Goal: Task Accomplishment & Management: Manage account settings

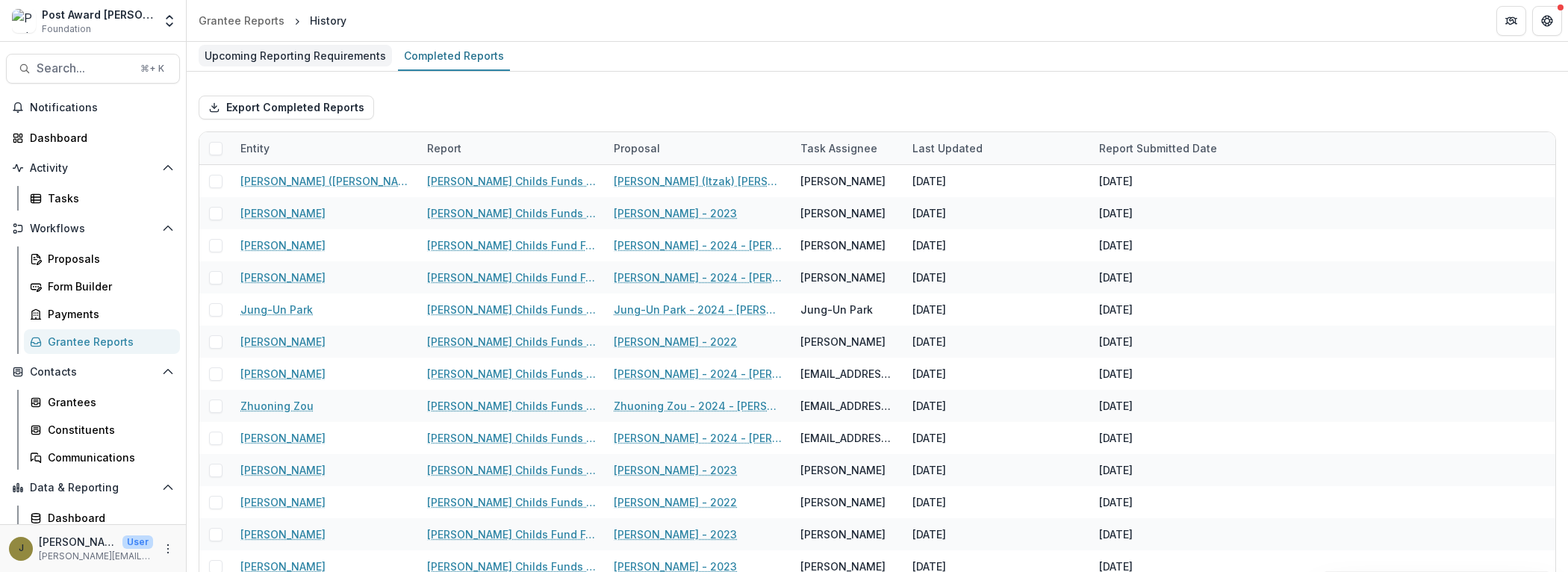
click at [276, 54] on div "Upcoming Reporting Requirements" at bounding box center [294, 55] width 193 height 21
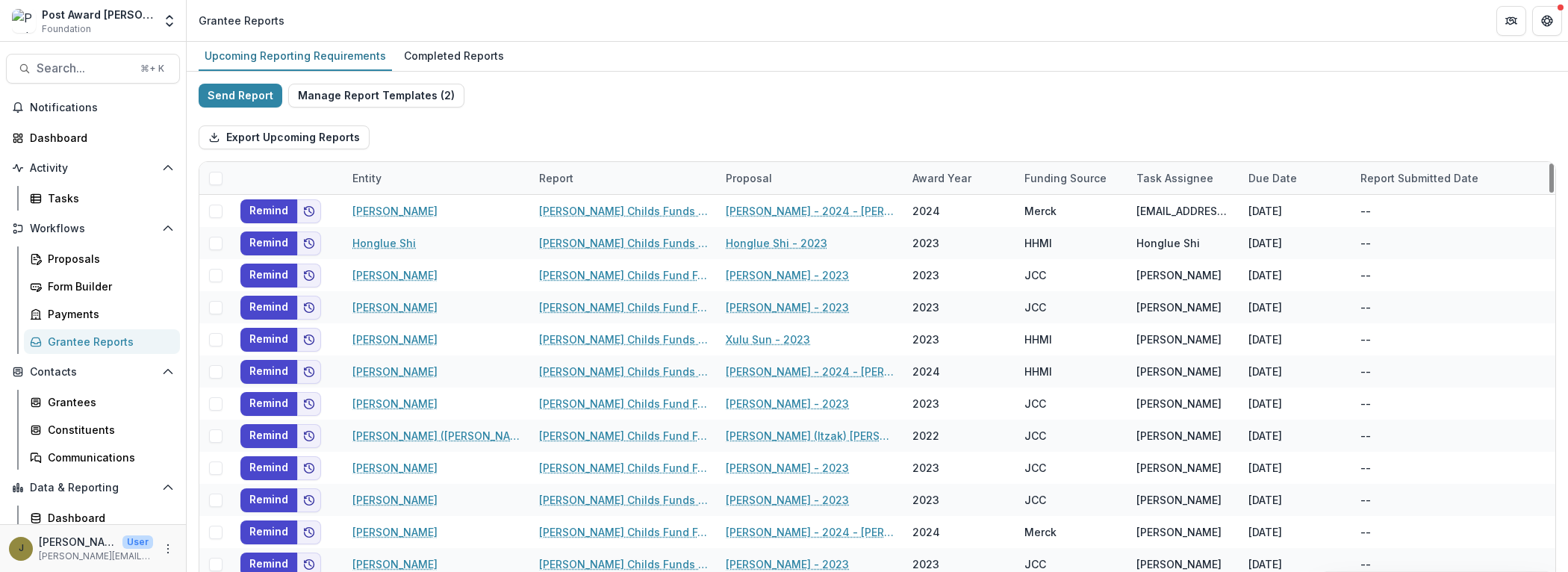
click at [559, 174] on div "Report" at bounding box center [556, 177] width 53 height 16
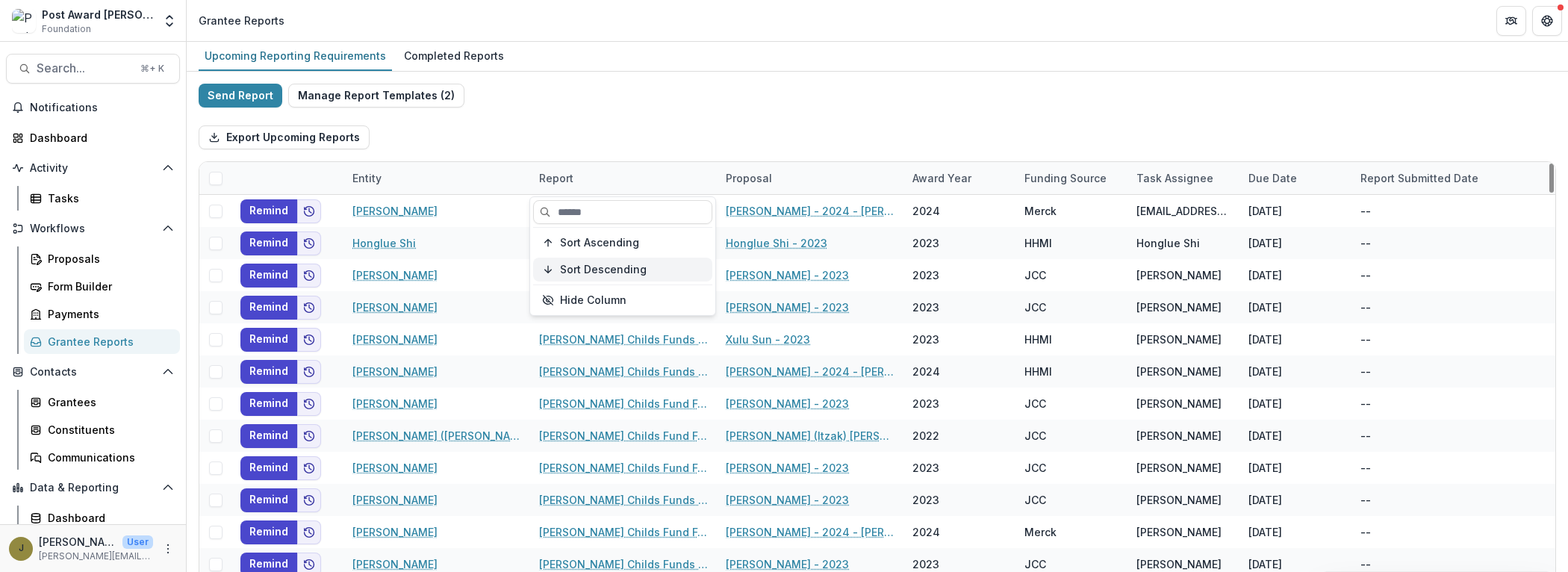
click at [594, 264] on span "Sort Descending" at bounding box center [604, 270] width 87 height 13
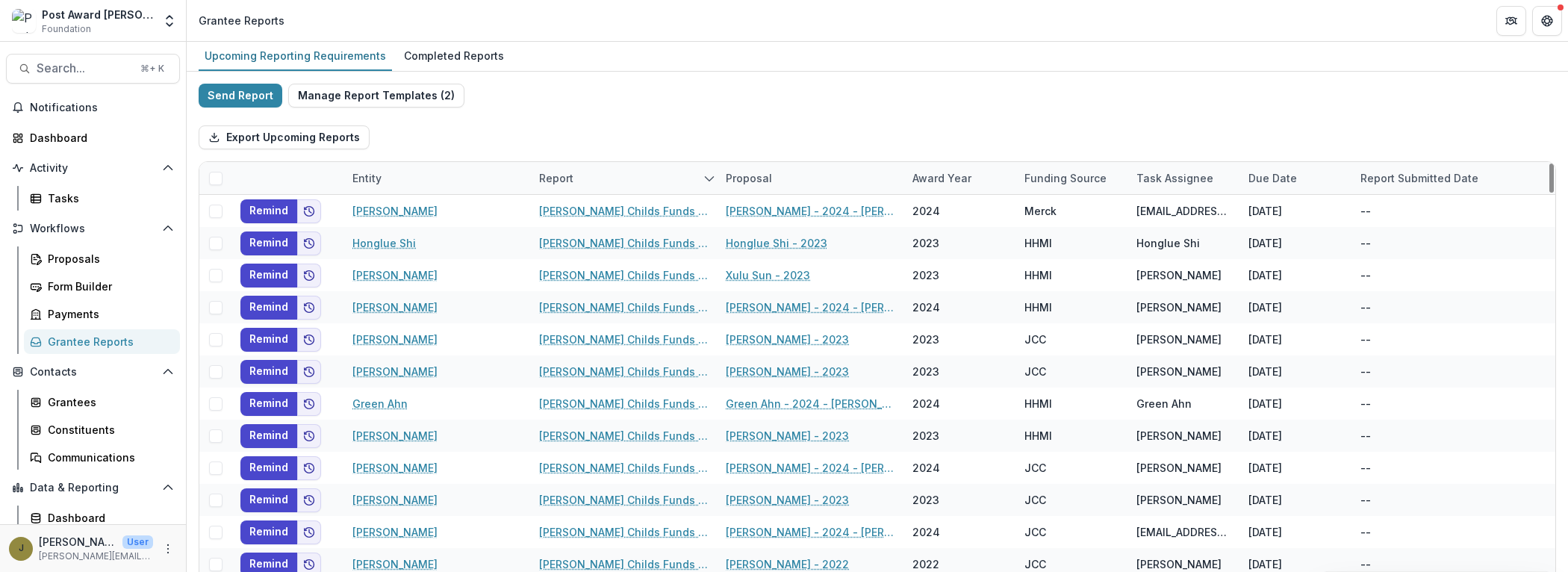
click at [697, 112] on div "Send Report Manage Report Templates ( 2 ) Export Upcoming Reports Entity Report…" at bounding box center [877, 397] width 1358 height 626
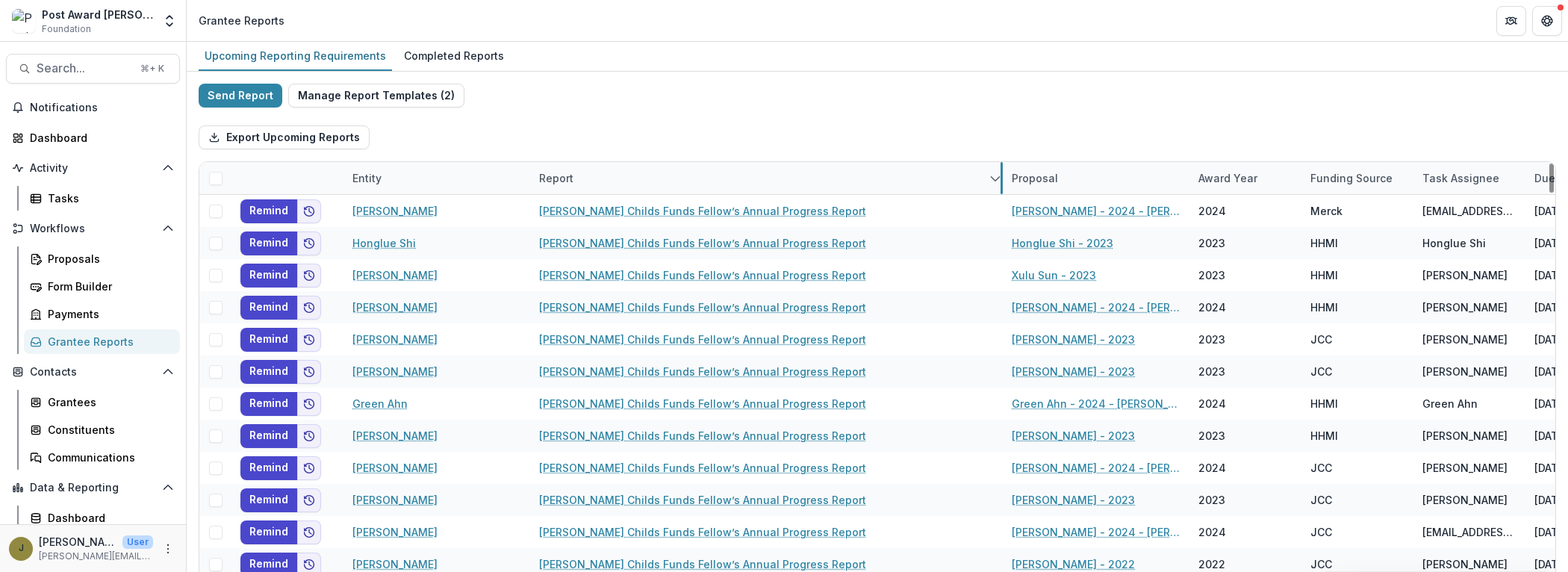
drag, startPoint x: 714, startPoint y: 179, endPoint x: 998, endPoint y: 185, distance: 284.1
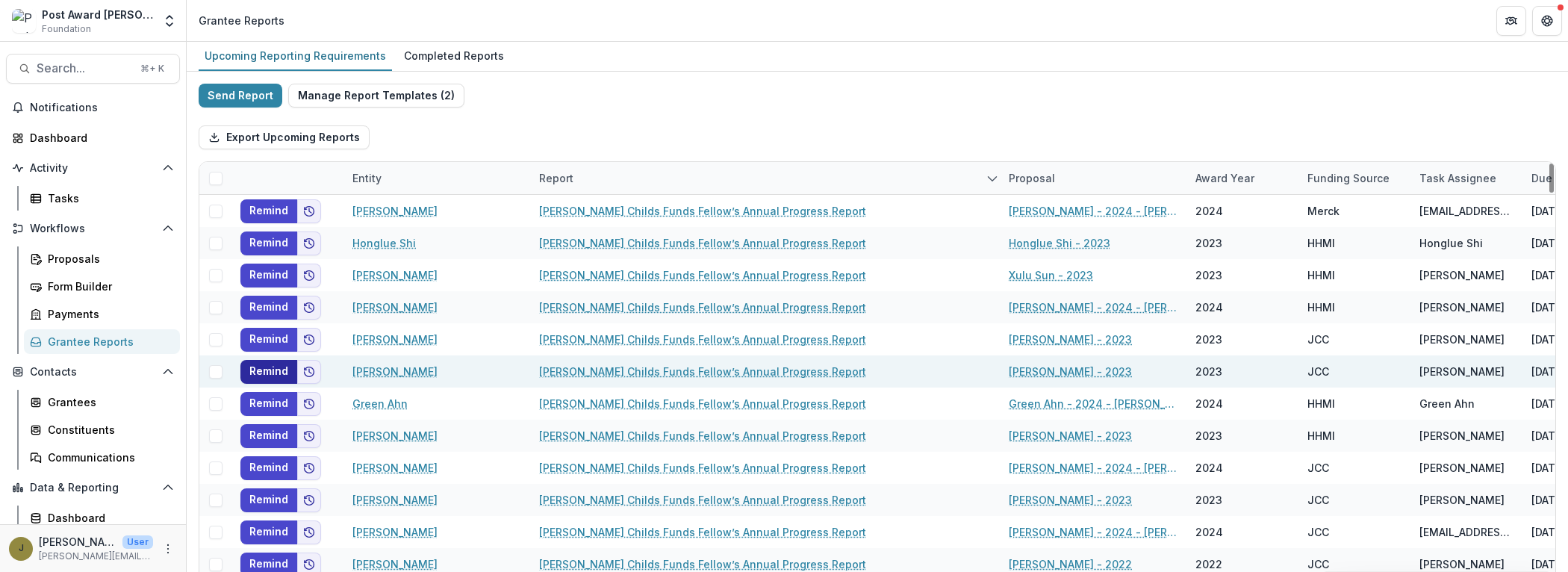
click at [261, 372] on button "Remind" at bounding box center [268, 372] width 56 height 24
